Goal: Navigation & Orientation: Find specific page/section

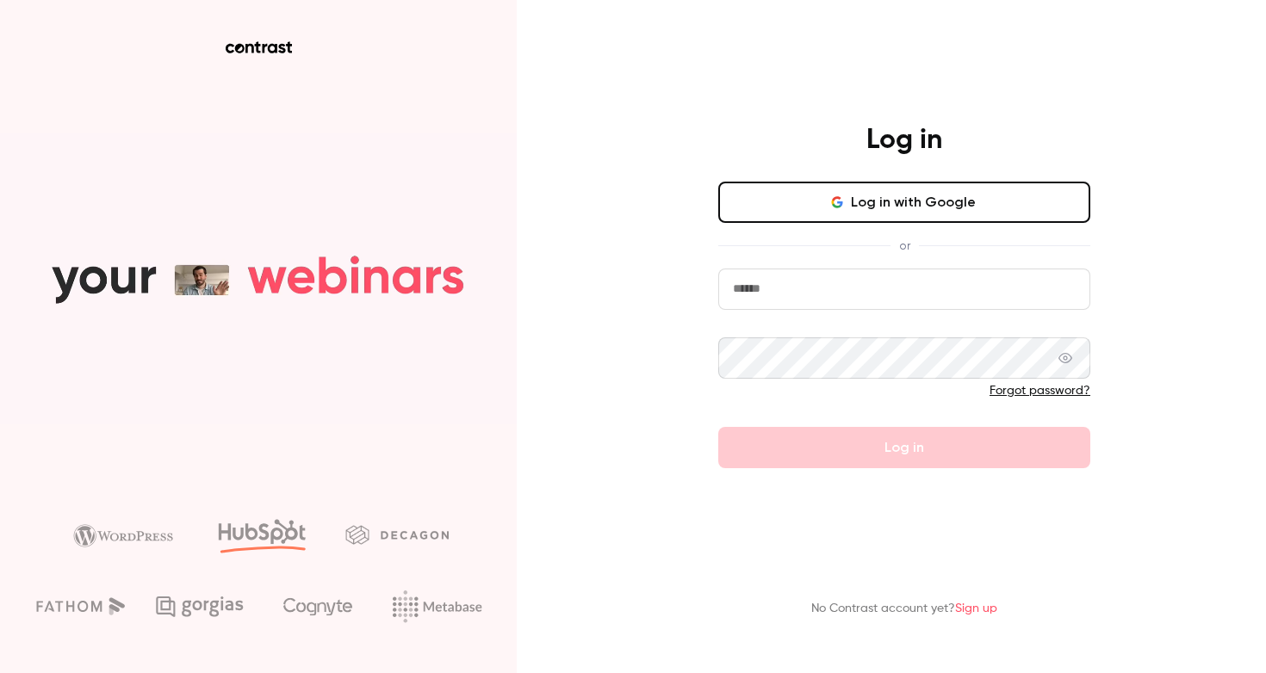
click at [943, 201] on button "Log in with Google" at bounding box center [904, 202] width 372 height 41
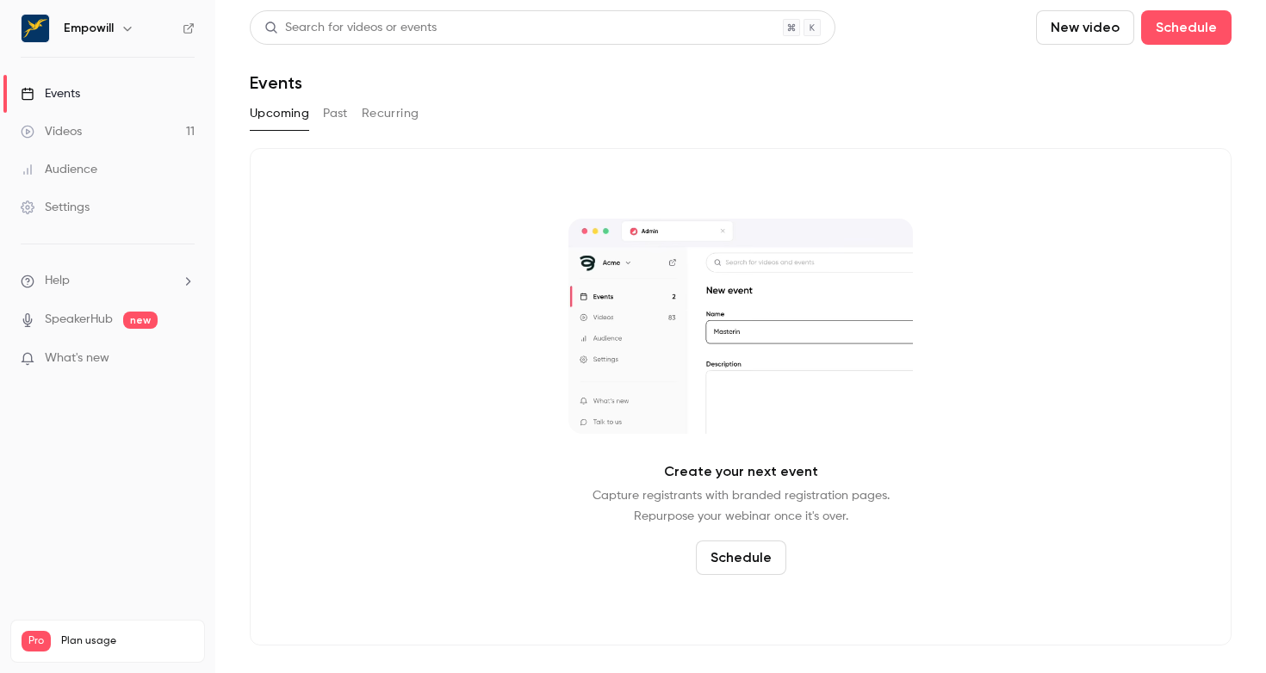
click at [107, 35] on h6 "Empowill" at bounding box center [89, 28] width 50 height 17
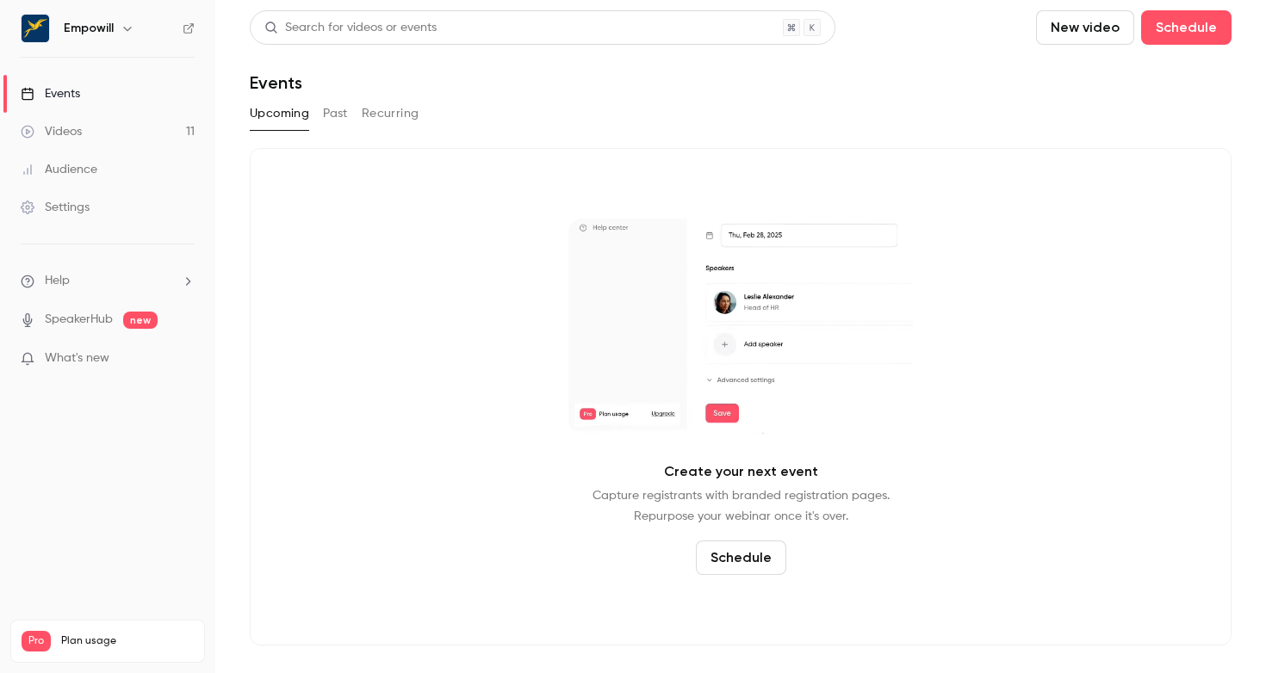
click at [121, 26] on icon "button" at bounding box center [128, 29] width 14 height 14
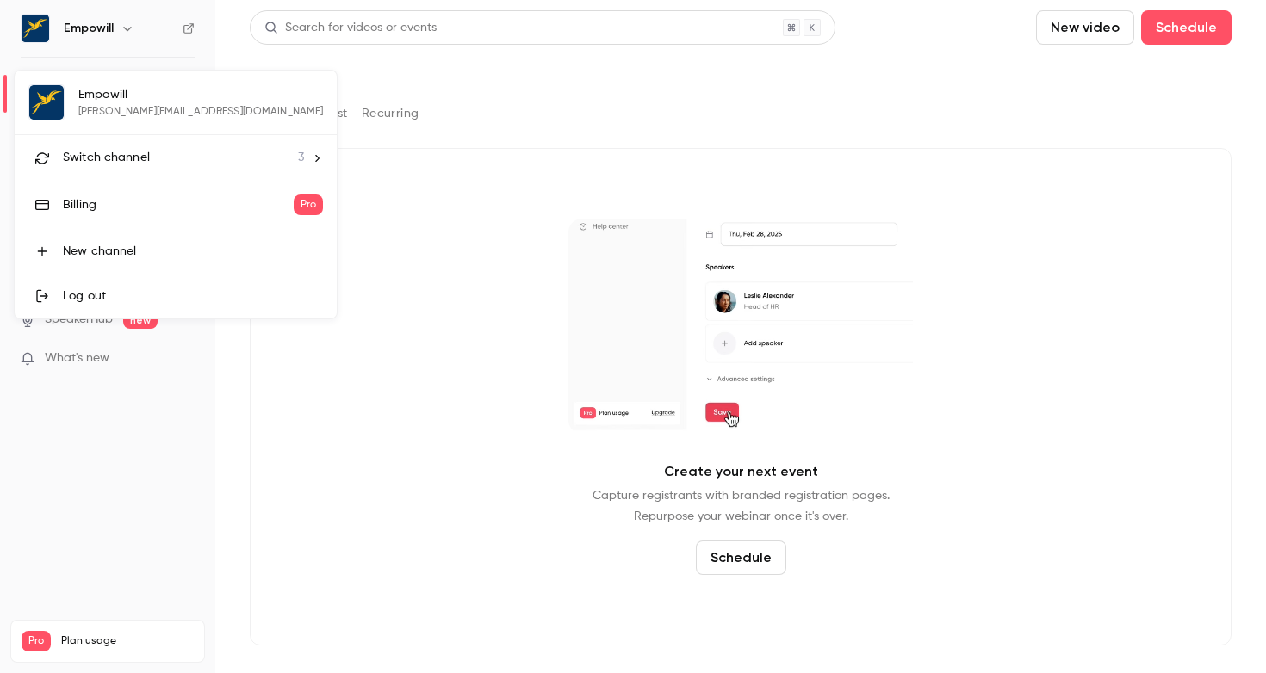
click at [145, 152] on span "Switch channel" at bounding box center [106, 158] width 87 height 18
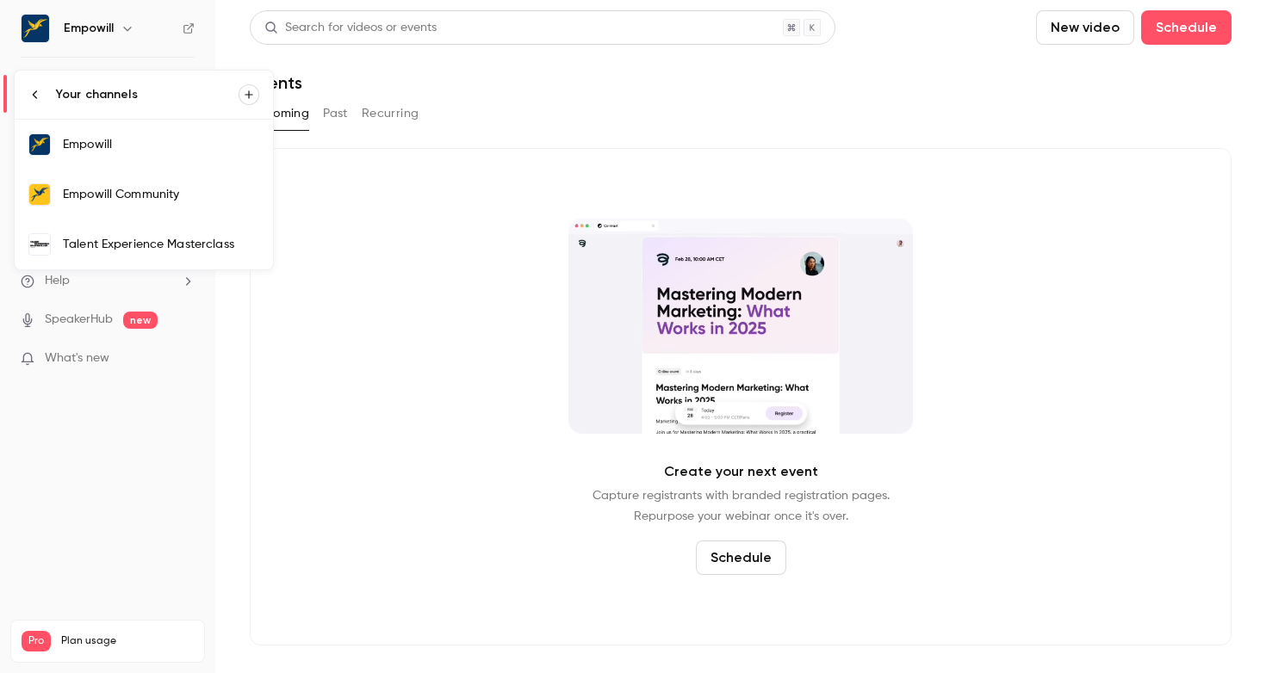
click at [200, 200] on div "Empowill Community" at bounding box center [161, 194] width 196 height 17
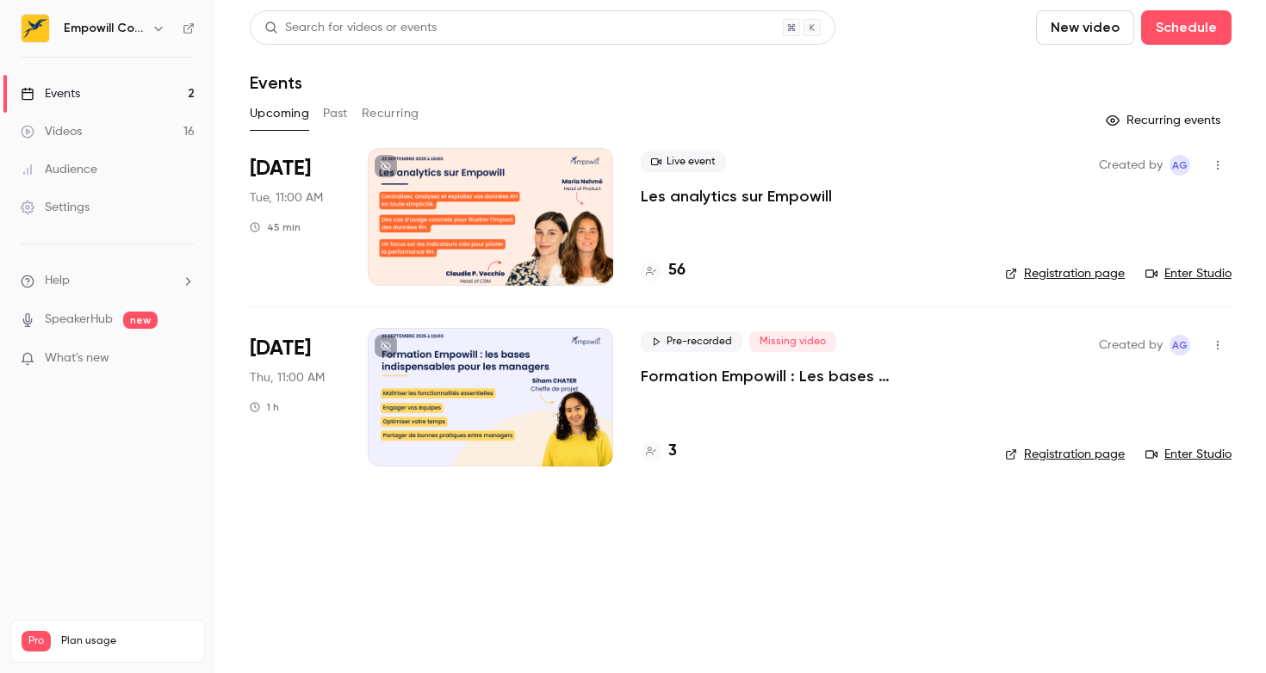
click at [1085, 276] on link "Registration page" at bounding box center [1065, 273] width 120 height 17
click at [1074, 461] on link "Registration page" at bounding box center [1065, 454] width 120 height 17
